Goal: Task Accomplishment & Management: Use online tool/utility

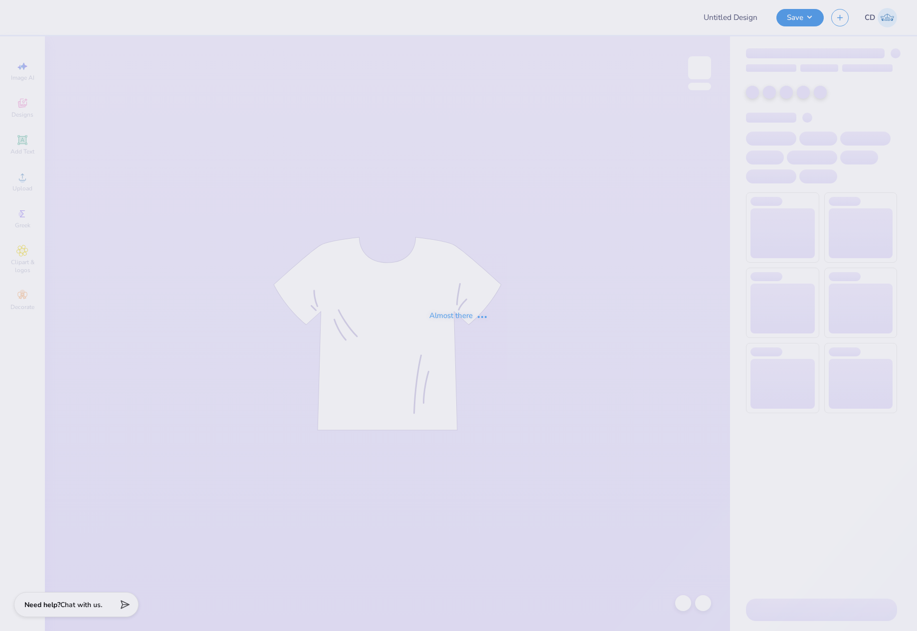
type input "cr"
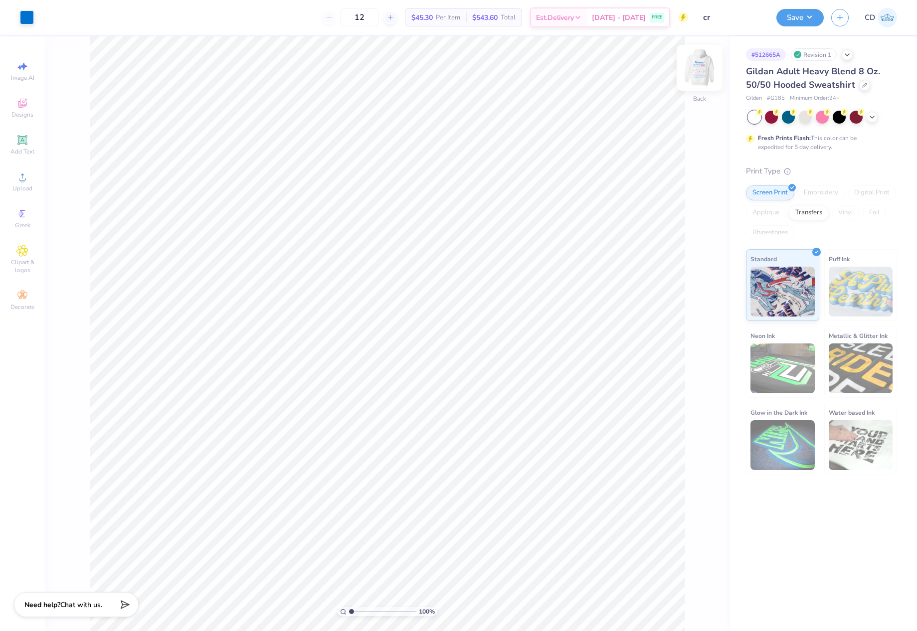
click at [706, 63] on img at bounding box center [700, 68] width 40 height 40
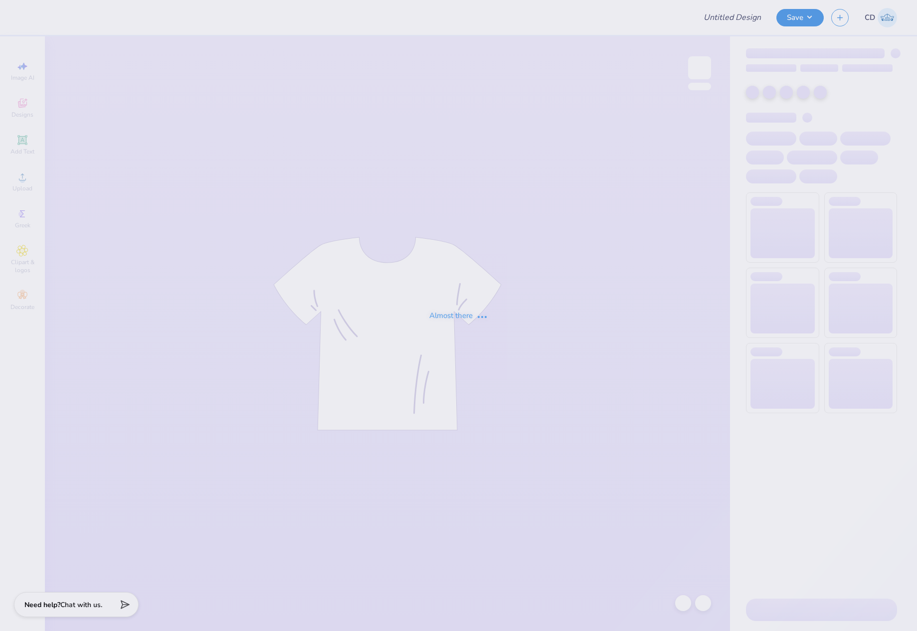
type input "ADPI DUDE'S WEEKEND MERCH"
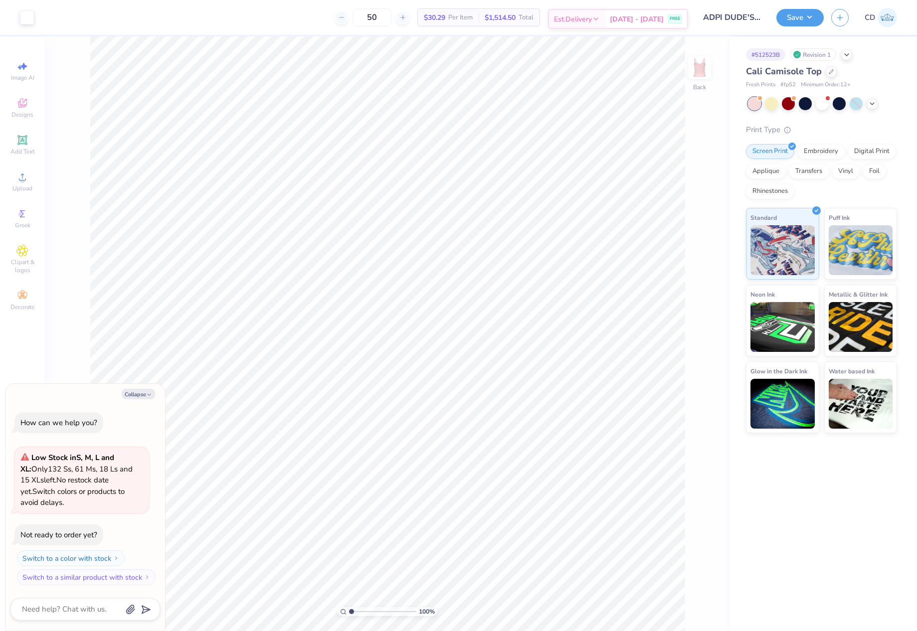
type textarea "x"
drag, startPoint x: 685, startPoint y: 298, endPoint x: 703, endPoint y: 298, distance: 18.0
click at [703, 298] on input "3.14" at bounding box center [693, 296] width 36 height 14
type input "7.03"
type textarea "x"
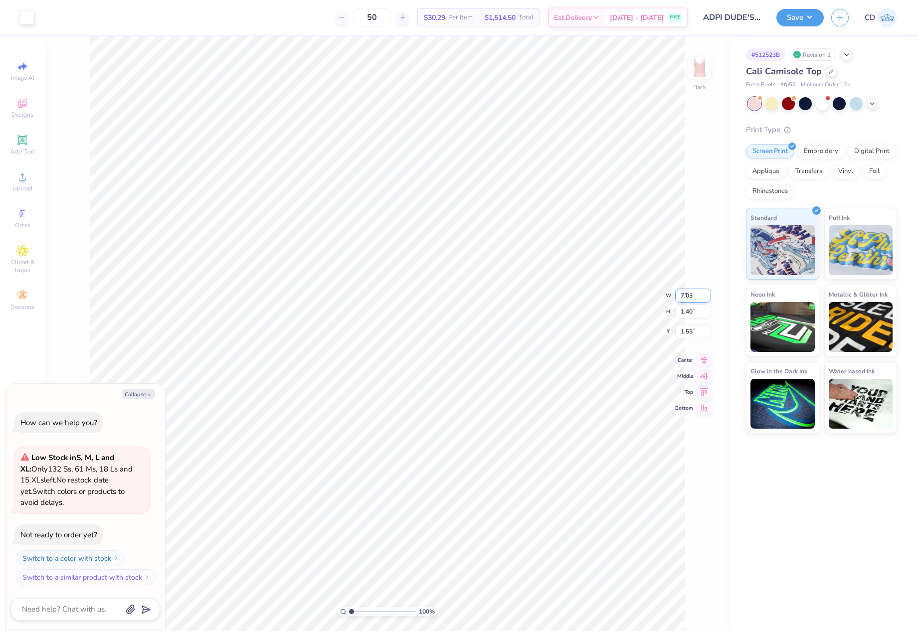
type input "3.13"
type input "0.68"
click at [841, 103] on div at bounding box center [839, 102] width 13 height 13
type textarea "x"
drag, startPoint x: 679, startPoint y: 325, endPoint x: 700, endPoint y: 328, distance: 20.7
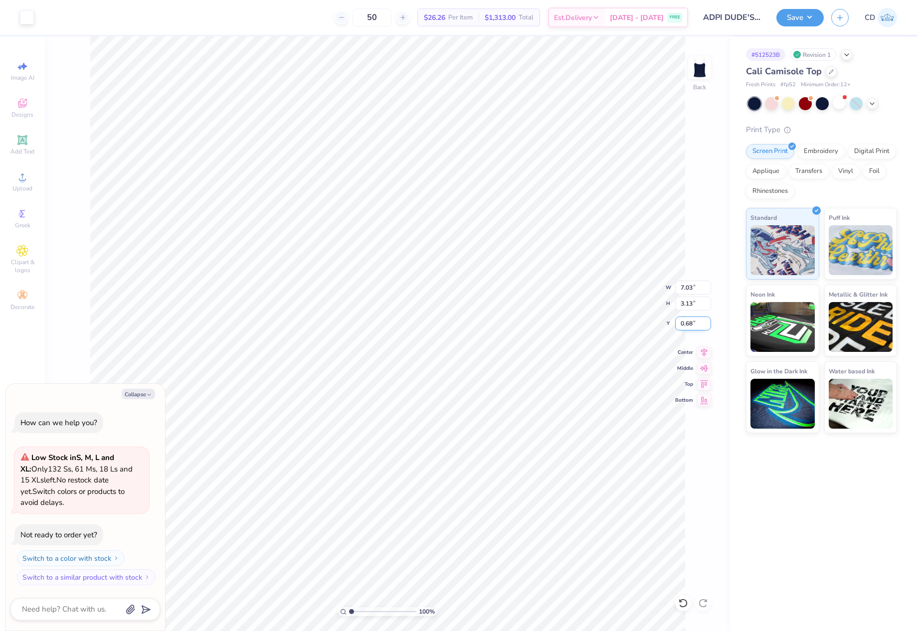
click at [700, 328] on input "0.68" at bounding box center [693, 324] width 36 height 14
type input "2"
type textarea "x"
type input "2.00"
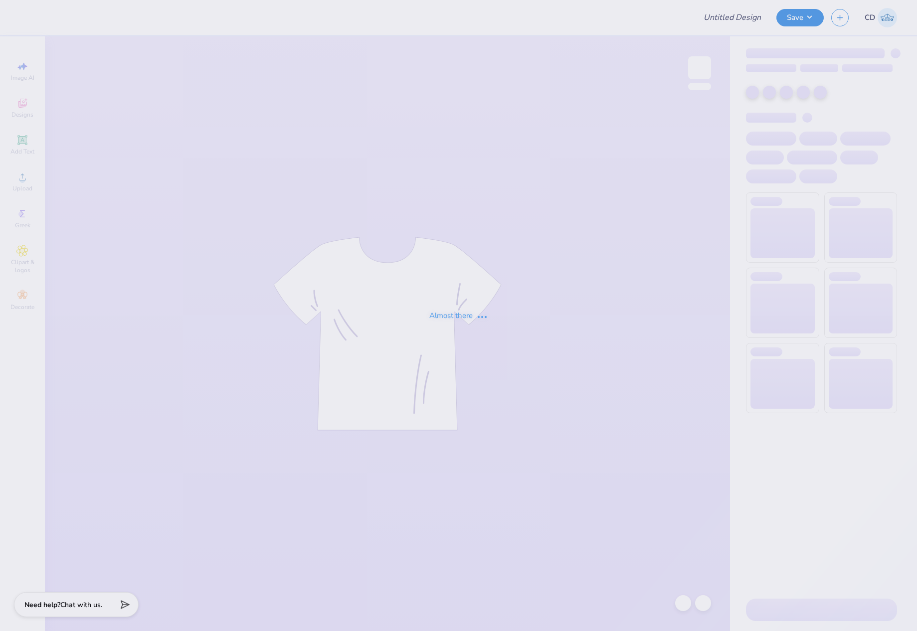
type input "ADPI DUDE'S WEEKEND MERCH"
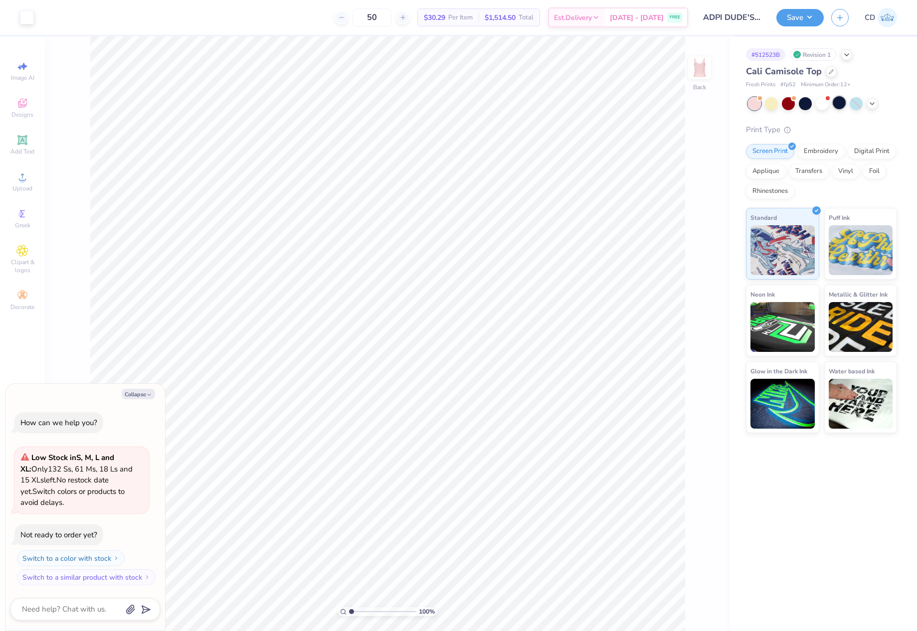
click at [837, 102] on div at bounding box center [839, 102] width 13 height 13
type textarea "x"
drag, startPoint x: 679, startPoint y: 296, endPoint x: 693, endPoint y: 296, distance: 14.0
click at [693, 296] on input "3.14" at bounding box center [693, 296] width 36 height 14
type input "9"
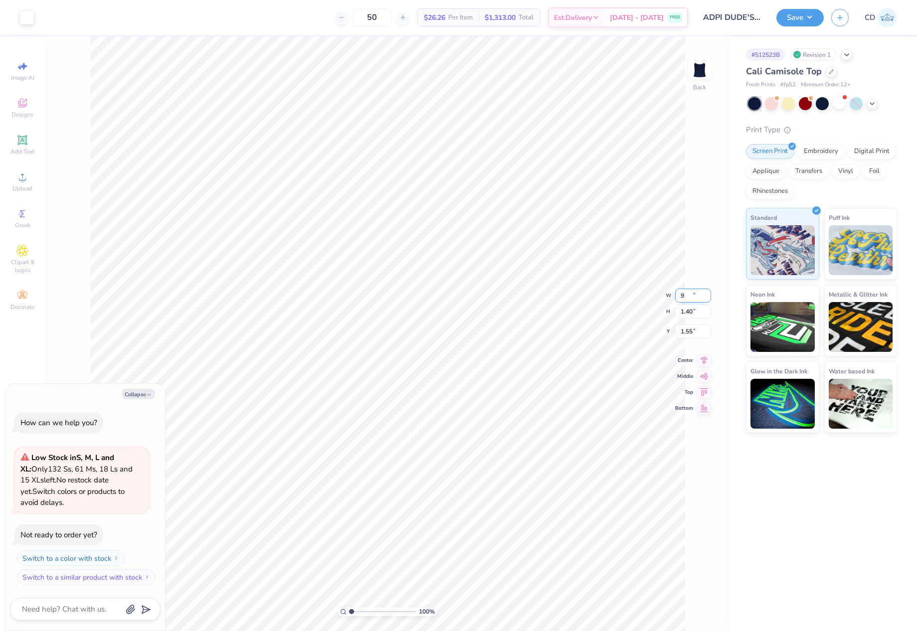
type textarea "x"
type input "7.03"
type input "3.13"
drag, startPoint x: 679, startPoint y: 322, endPoint x: 694, endPoint y: 324, distance: 15.6
click at [694, 324] on input "0.68" at bounding box center [693, 324] width 36 height 14
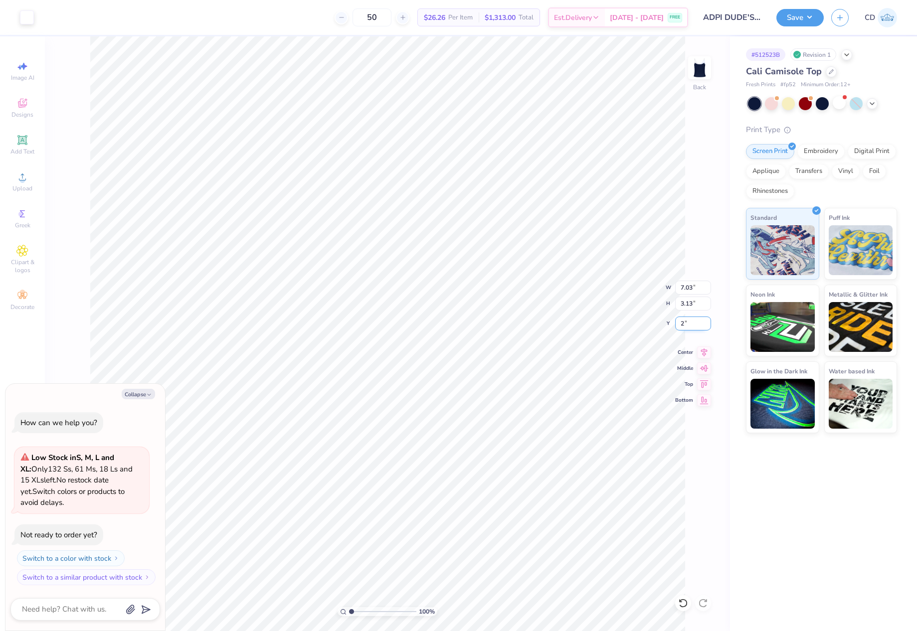
type input "2"
type textarea "x"
type input "2.00"
type textarea "x"
